Goal: Information Seeking & Learning: Find specific page/section

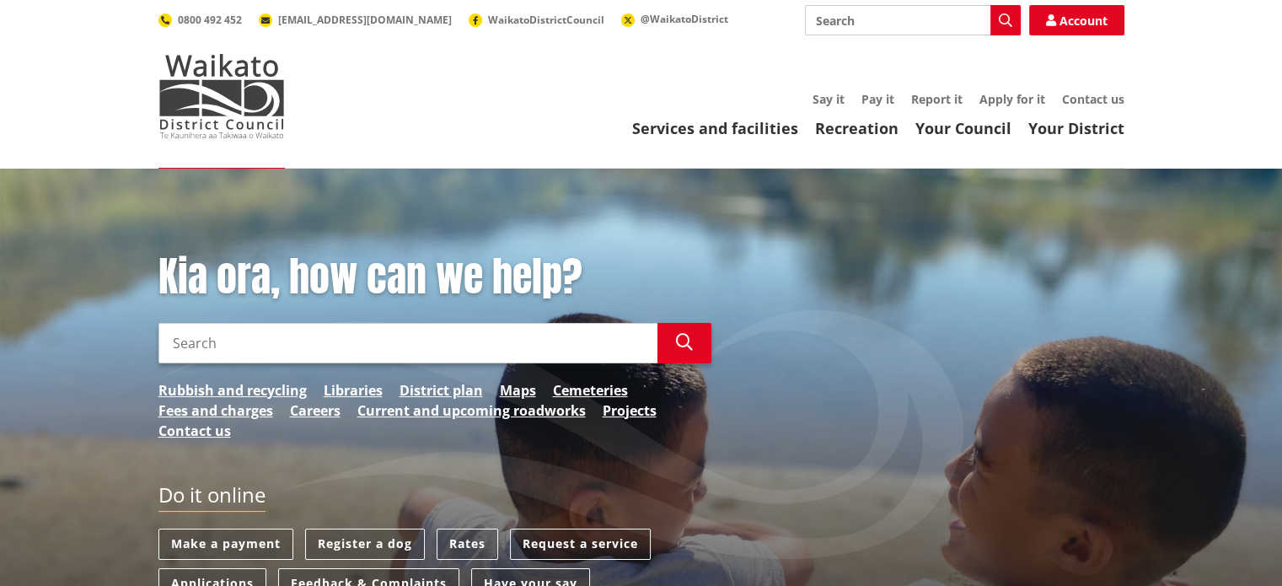
click at [865, 25] on input "Search" at bounding box center [913, 20] width 216 height 30
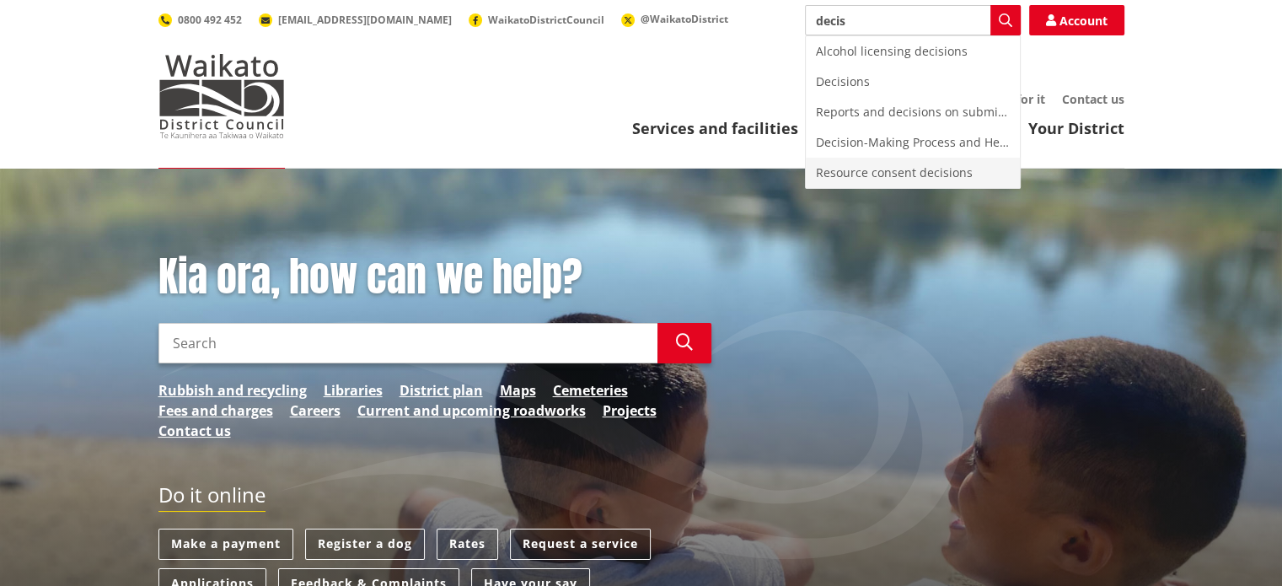
click at [862, 173] on div "Resource consent decisions" at bounding box center [913, 173] width 214 height 30
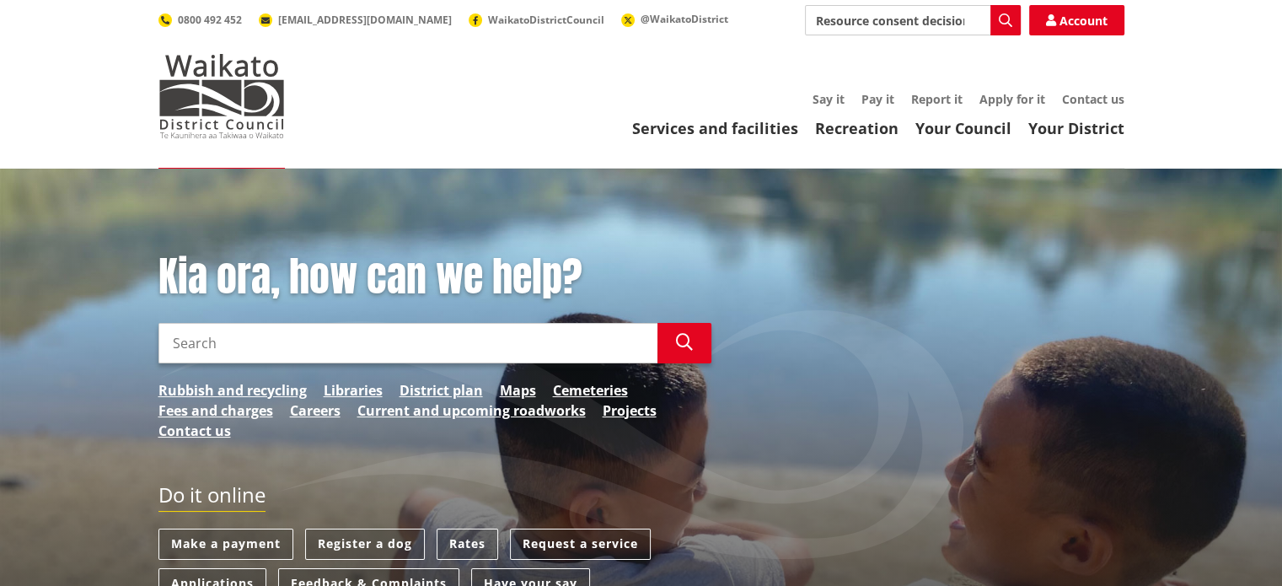
type input "Resource consent decisions"
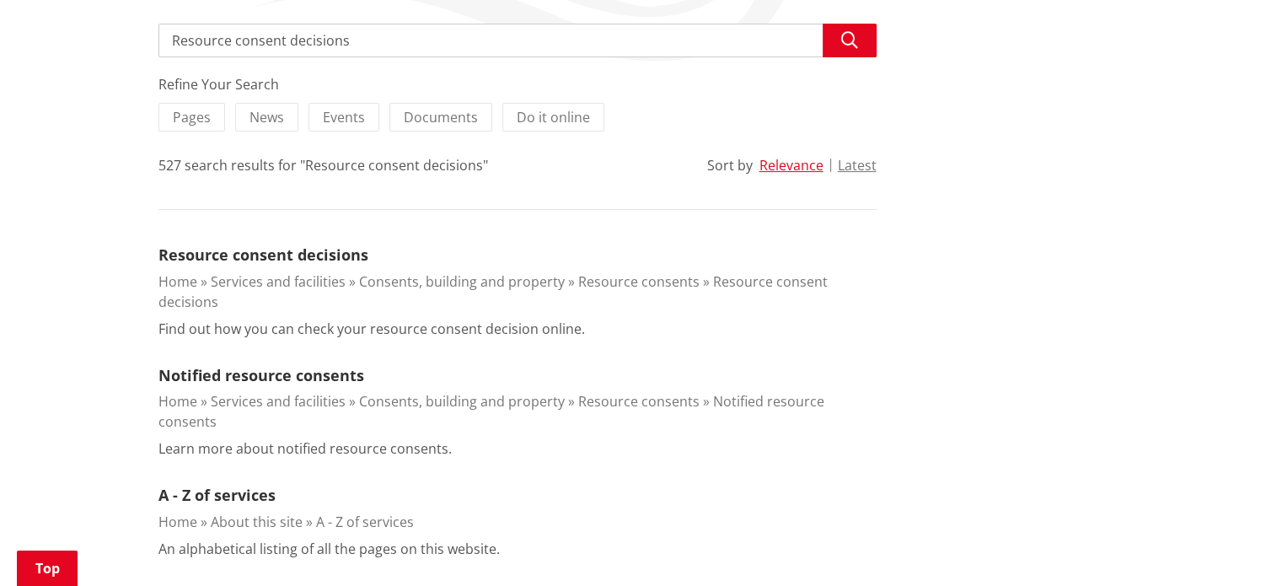
scroll to position [317, 0]
click at [294, 252] on link "Resource consent decisions" at bounding box center [263, 254] width 210 height 20
